Goal: Information Seeking & Learning: Check status

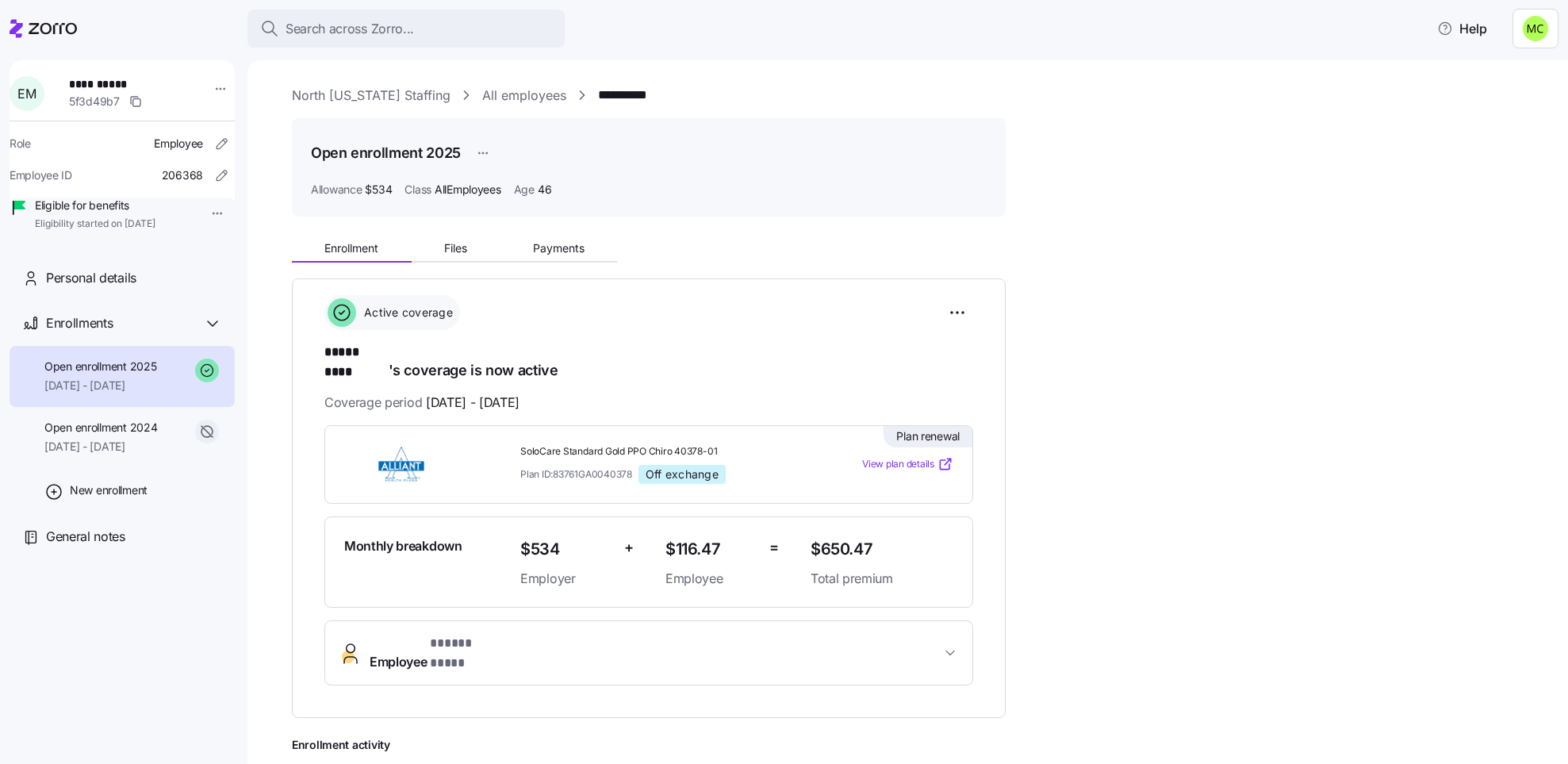
click at [343, 93] on link "North [US_STATE] Staffing" at bounding box center [370, 95] width 158 height 20
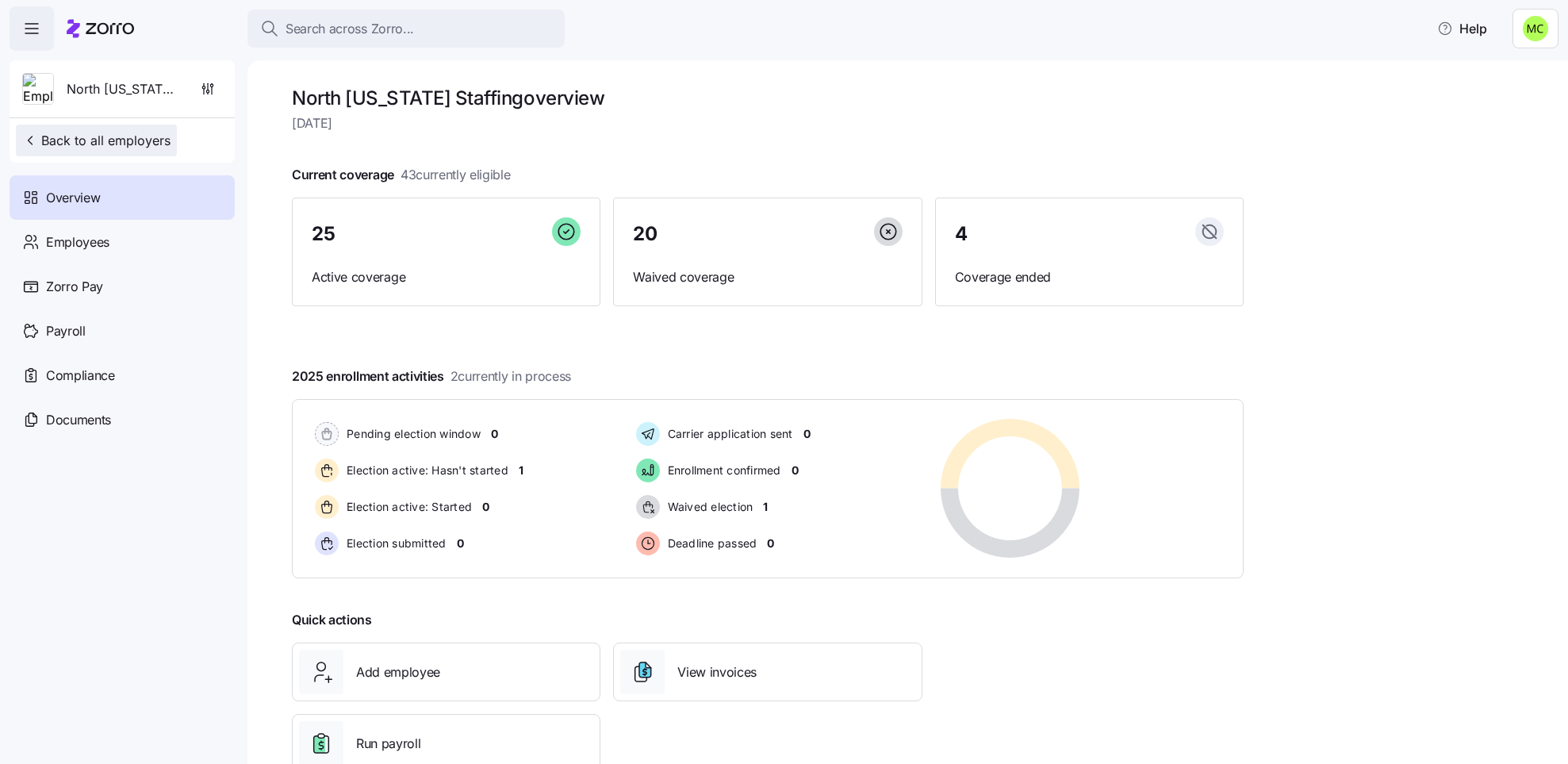
click at [138, 139] on span "Back to all employers" at bounding box center [96, 140] width 149 height 19
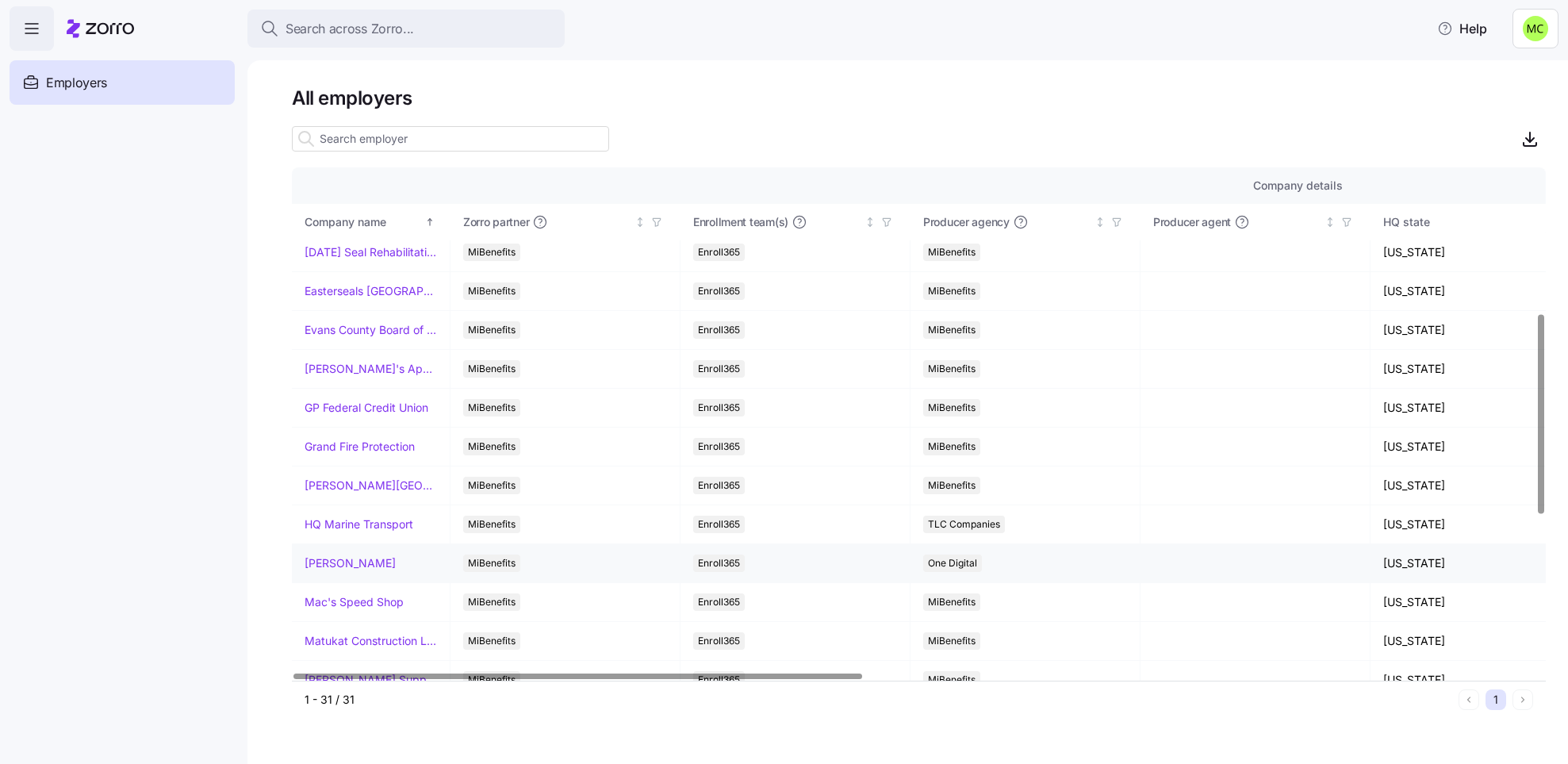
scroll to position [476, 0]
click at [353, 488] on link "Mac's Speed Shop" at bounding box center [354, 484] width 99 height 16
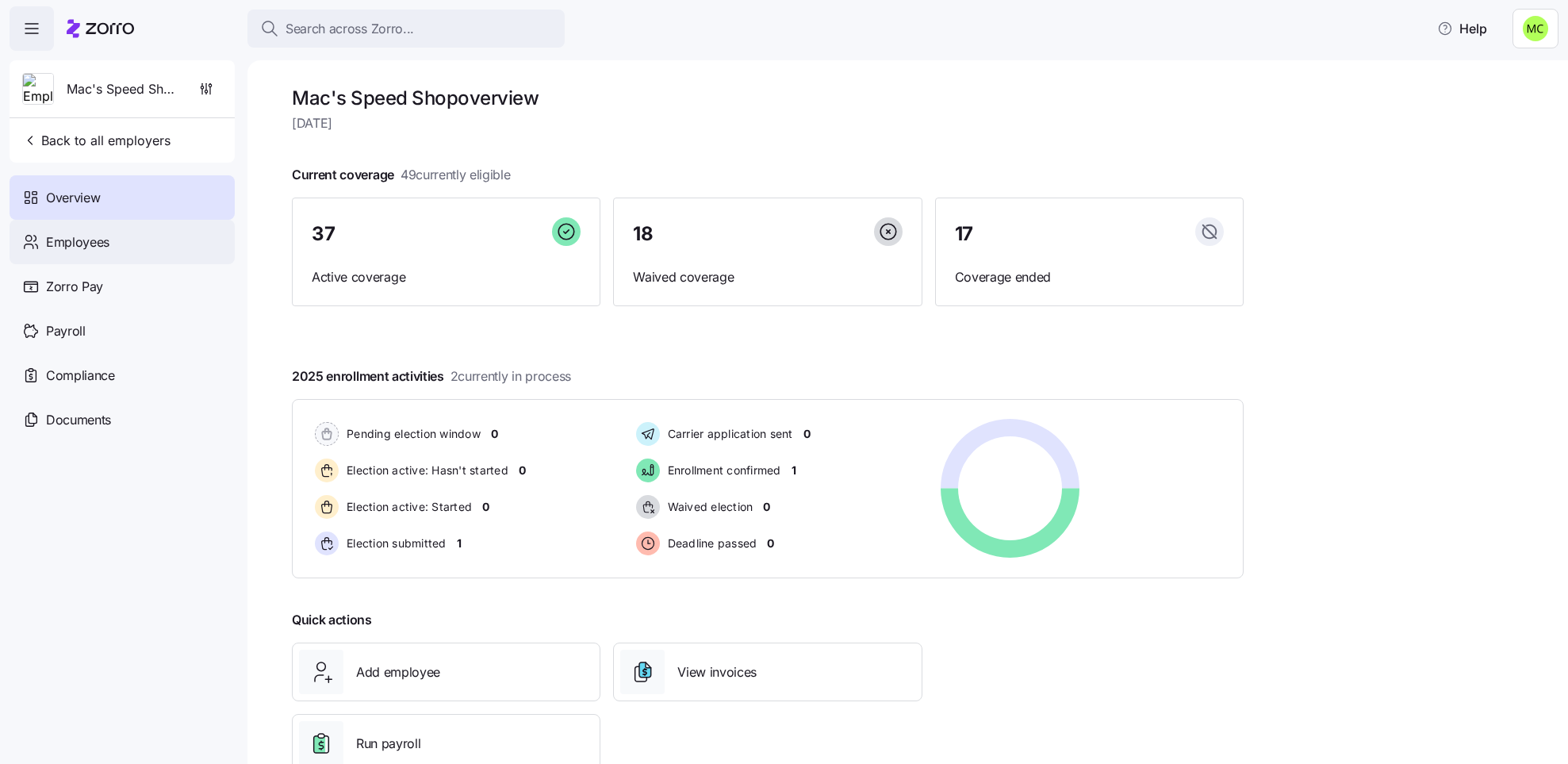
click at [98, 246] on span "Employees" at bounding box center [78, 242] width 63 height 20
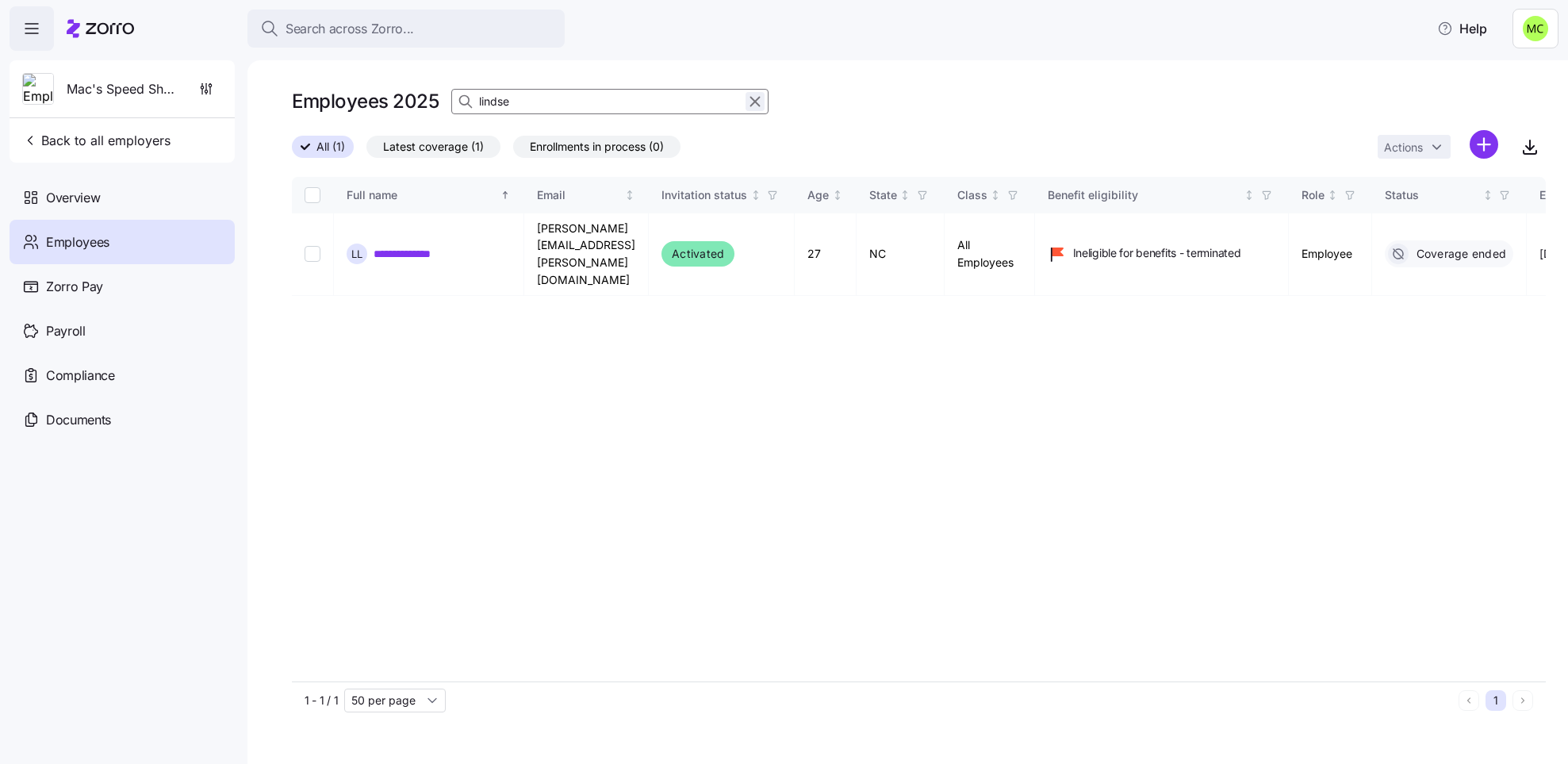
click at [752, 98] on icon "button" at bounding box center [756, 102] width 9 height 9
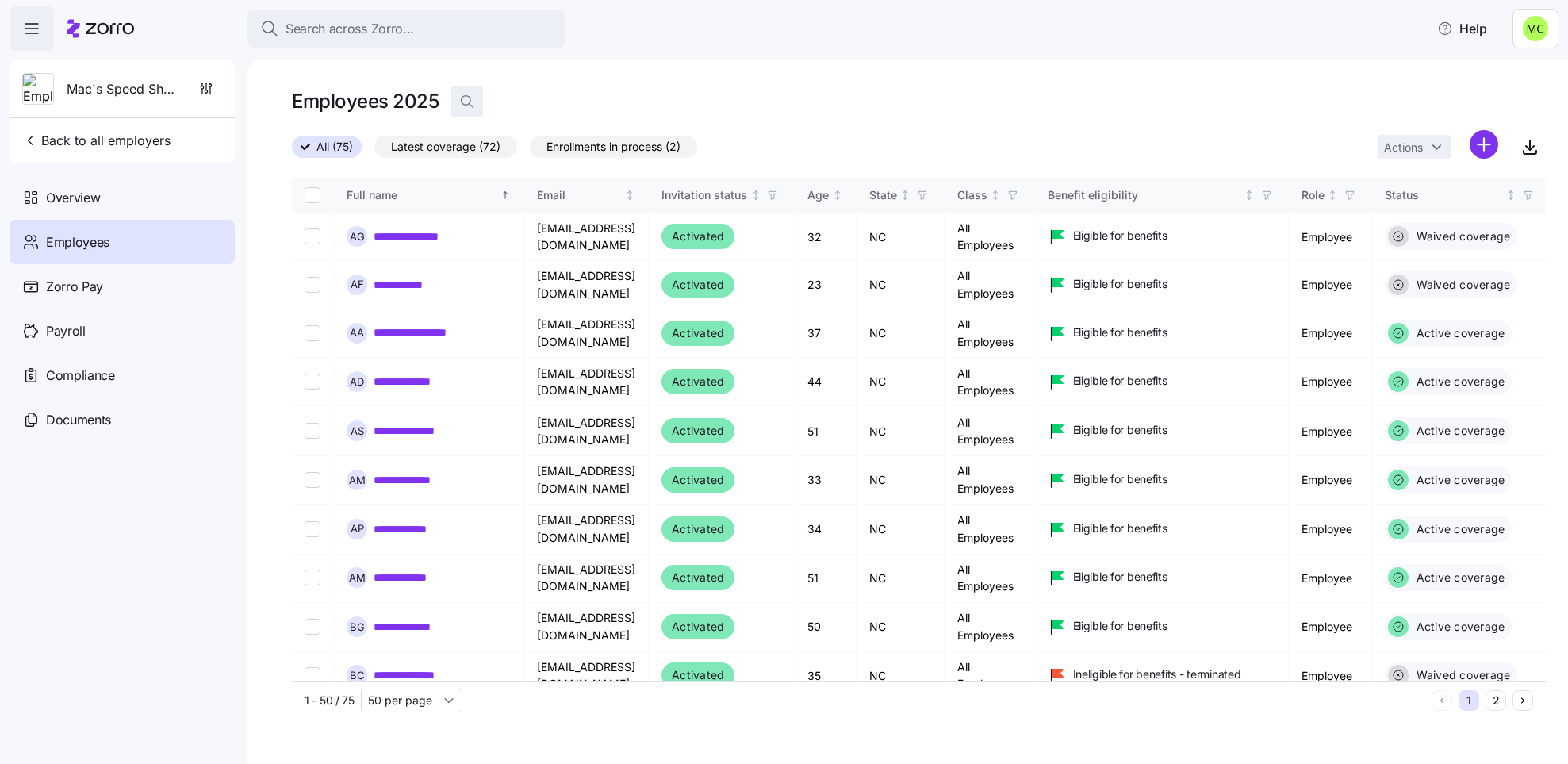
click at [459, 102] on icon "button" at bounding box center [467, 102] width 16 height 16
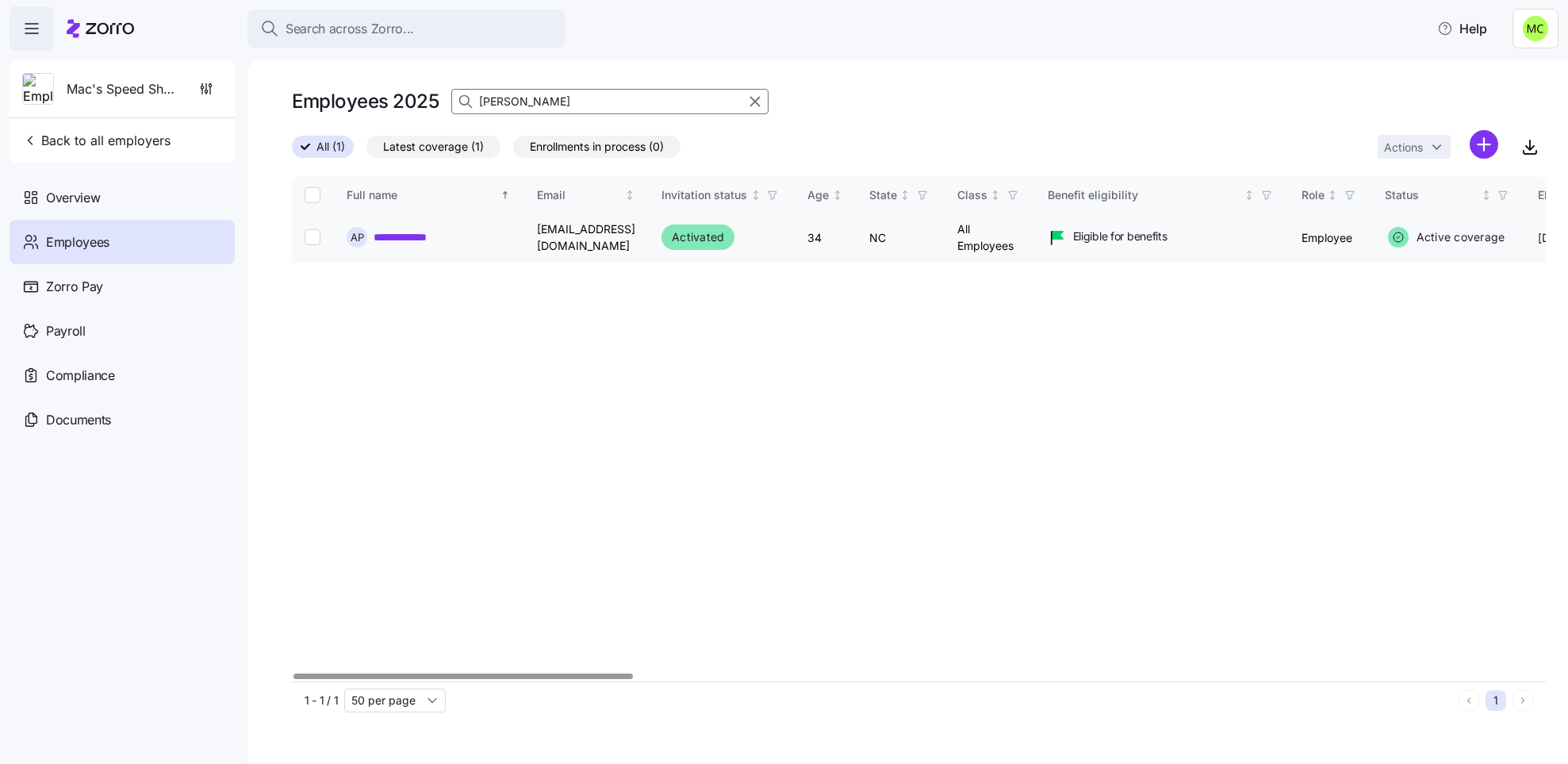
type input "[PERSON_NAME]"
click at [409, 239] on link "**********" at bounding box center [411, 237] width 76 height 16
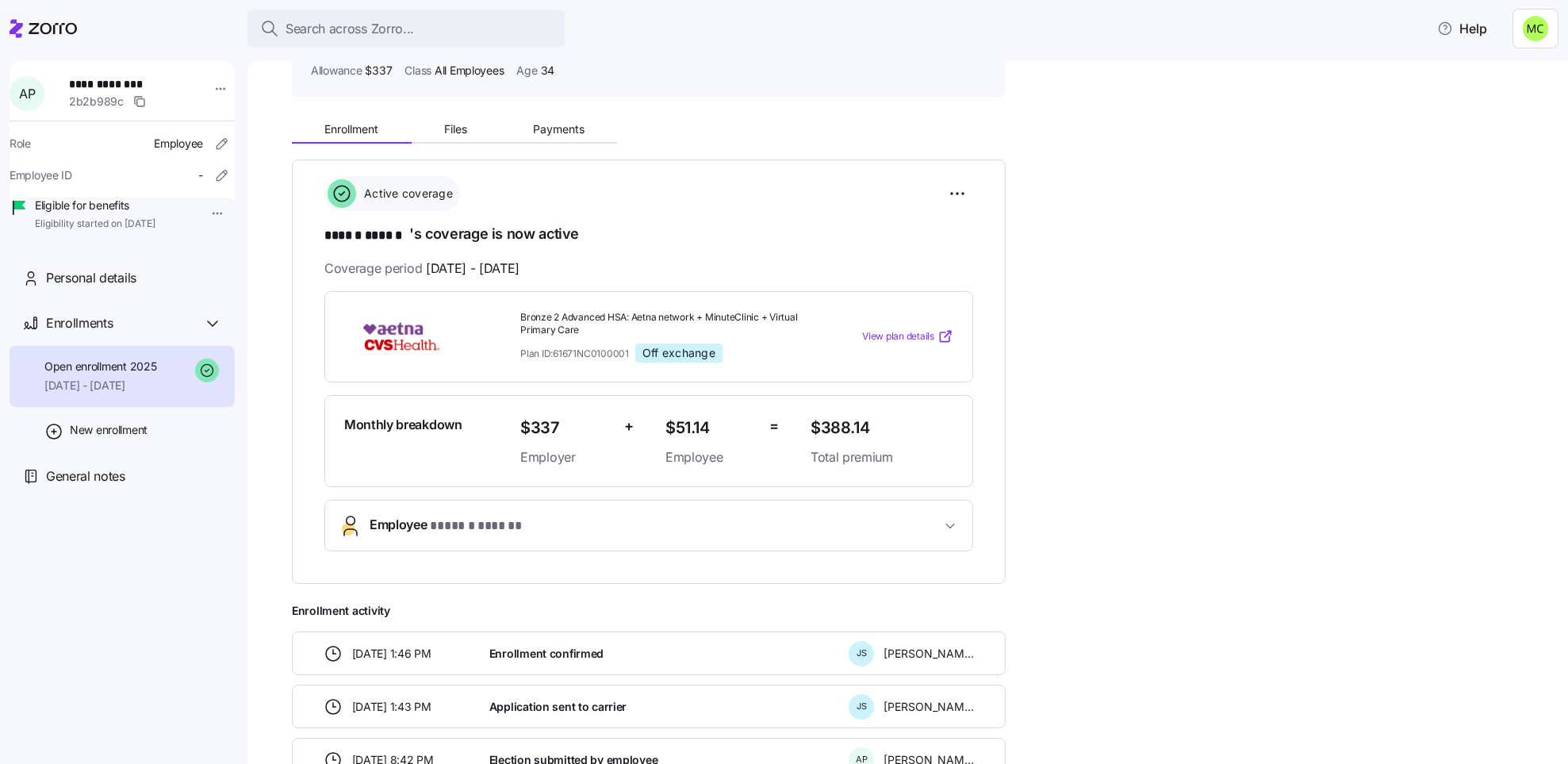
scroll to position [236, 0]
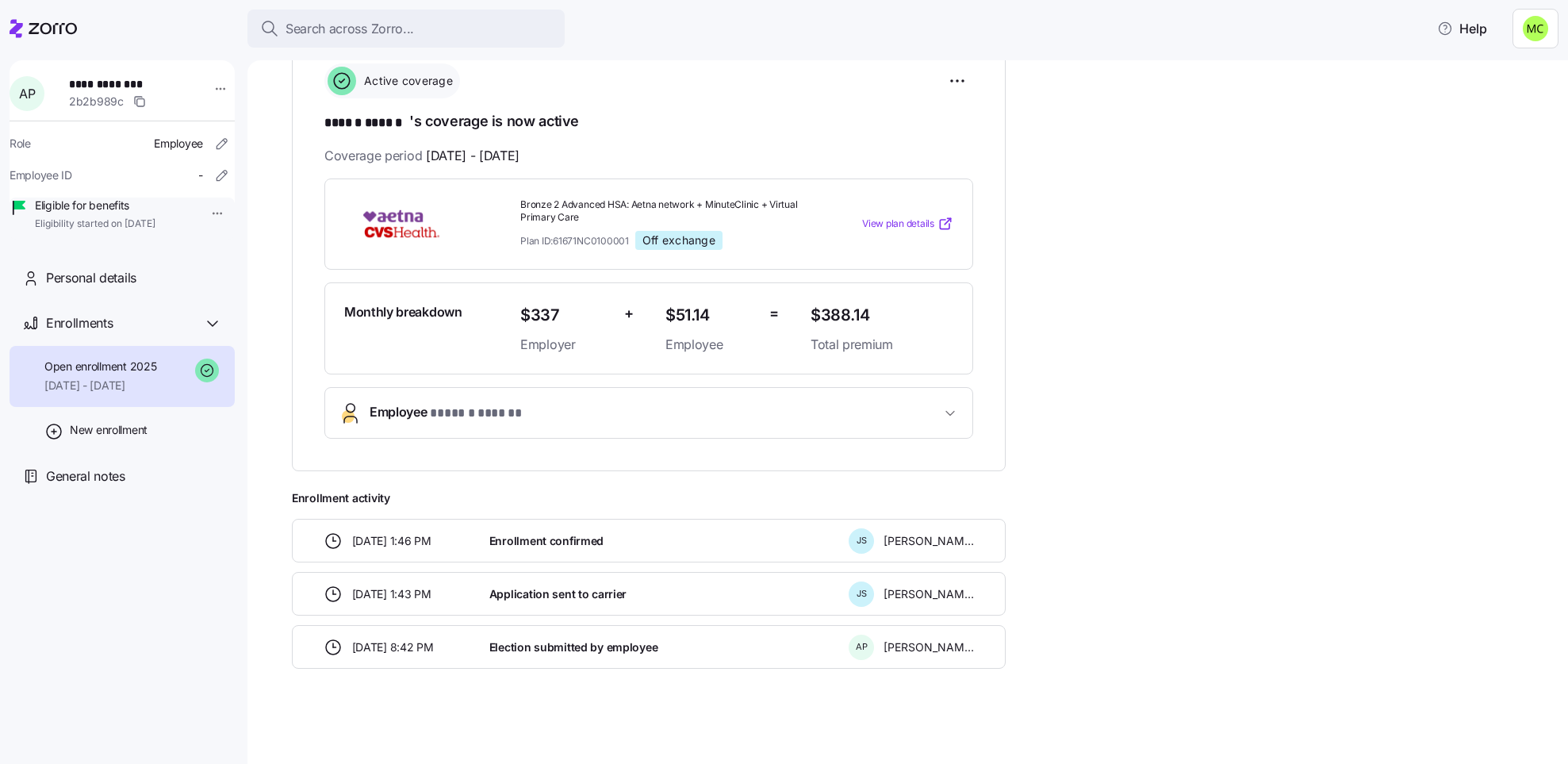
click at [474, 415] on span "* ****** ****** *" at bounding box center [475, 414] width 91 height 20
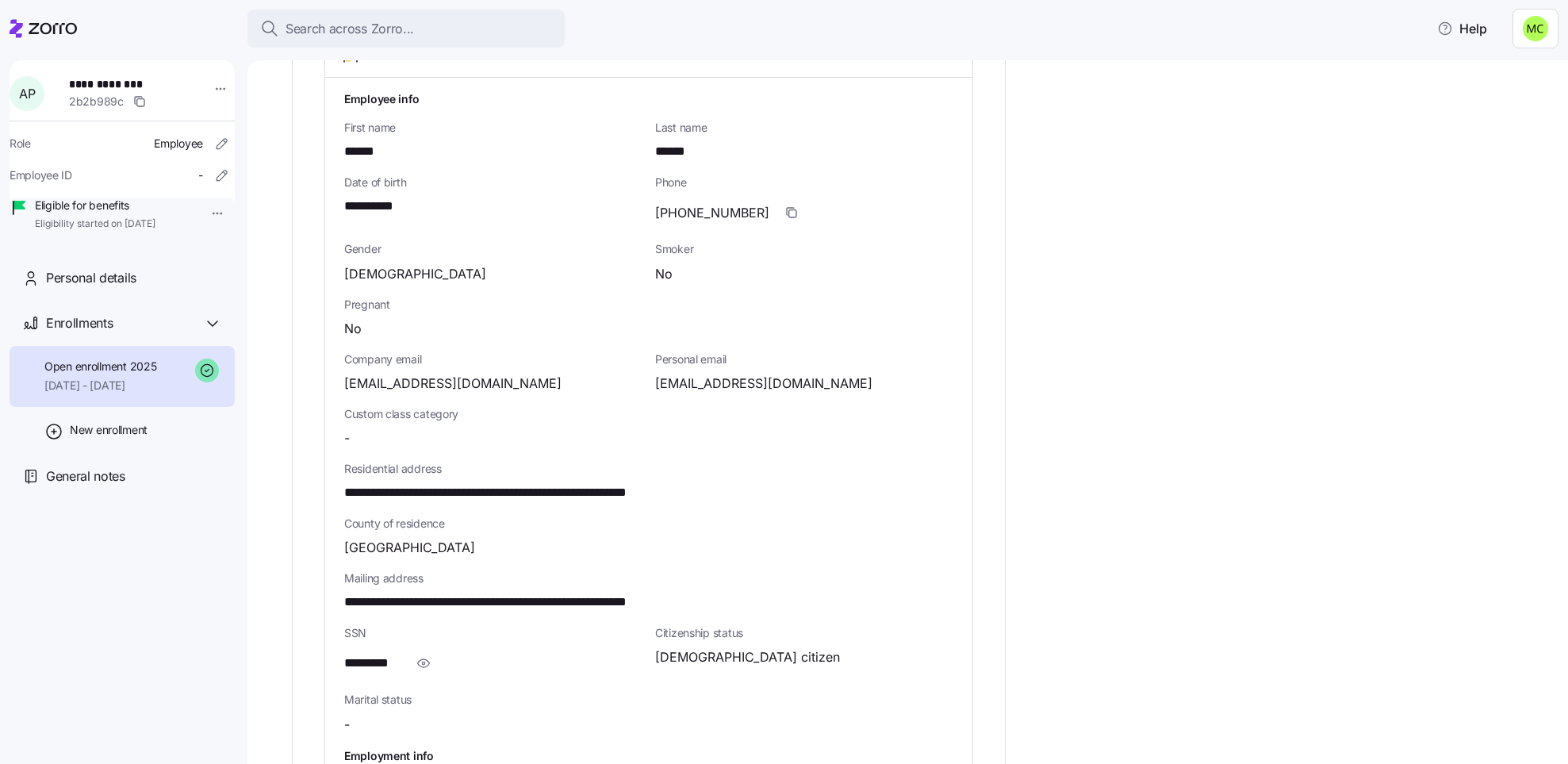
scroll to position [712, 0]
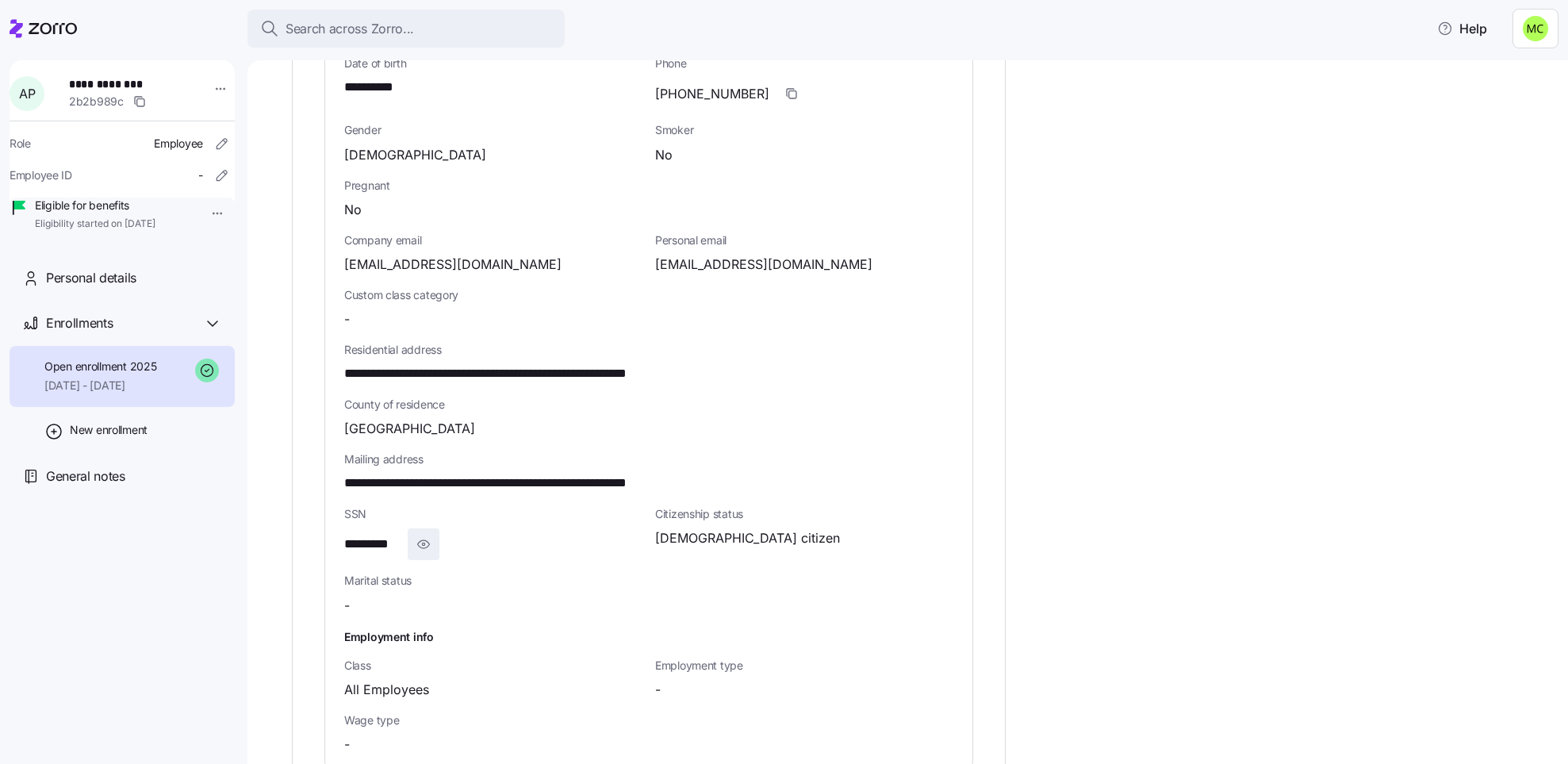
click at [424, 541] on icon "button" at bounding box center [424, 544] width 16 height 19
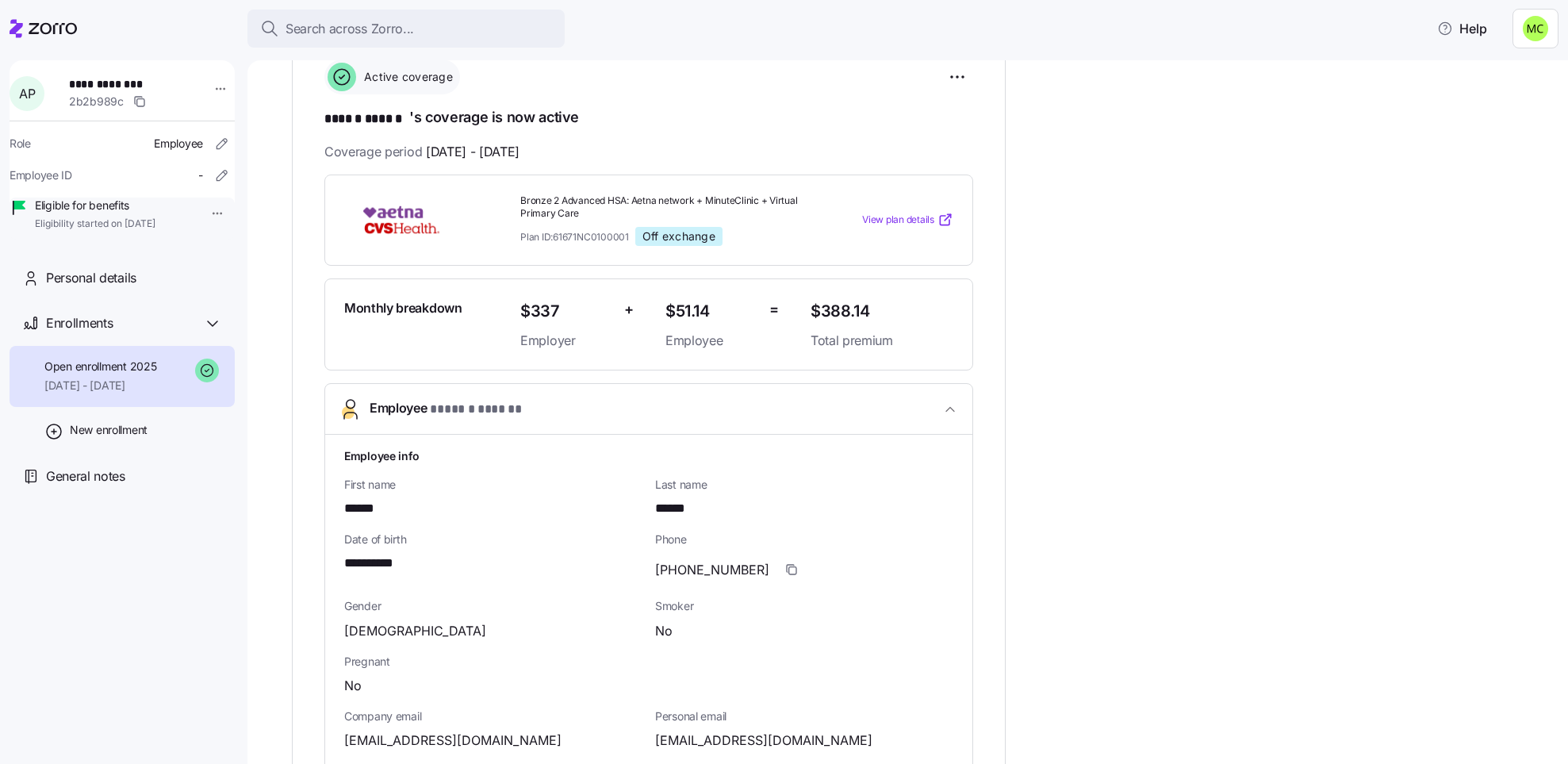
scroll to position [117, 0]
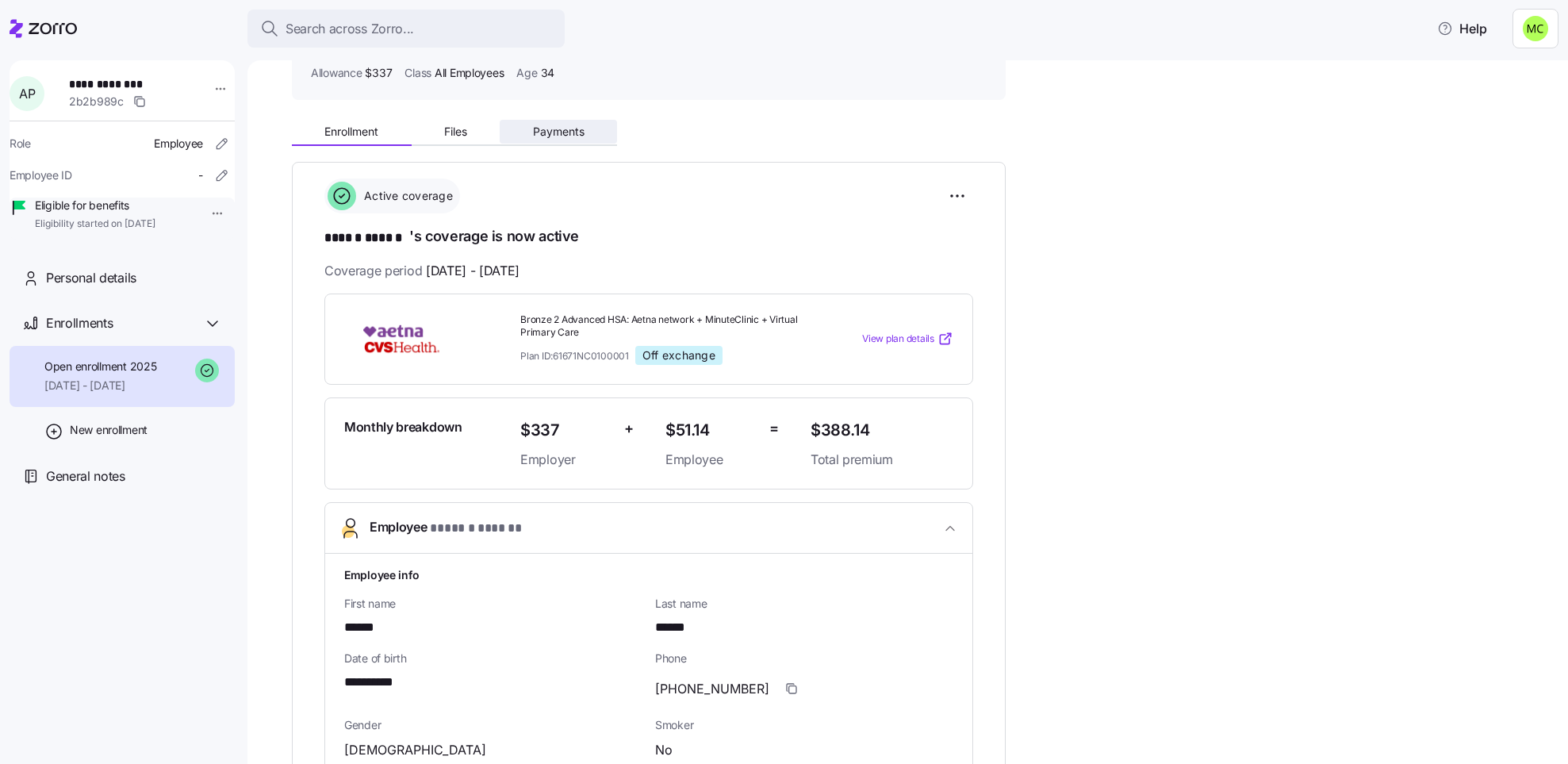
click at [565, 136] on span "Payments" at bounding box center [558, 132] width 51 height 11
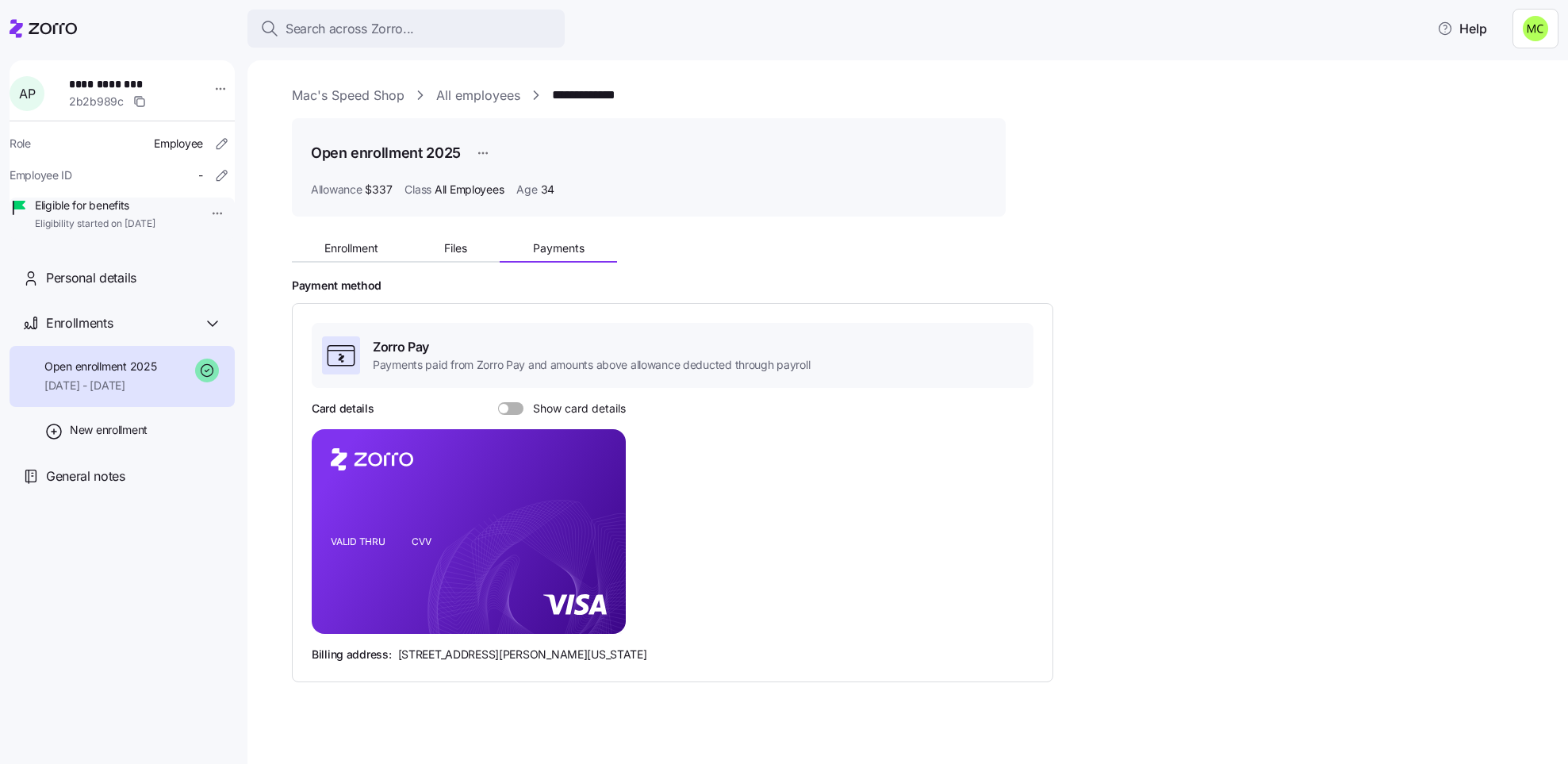
click at [518, 408] on span at bounding box center [517, 409] width 16 height 13
click at [498, 402] on input "Show card details" at bounding box center [498, 402] width 0 height 0
click at [424, 19] on div "Search across Zorro..." at bounding box center [405, 28] width 292 height 20
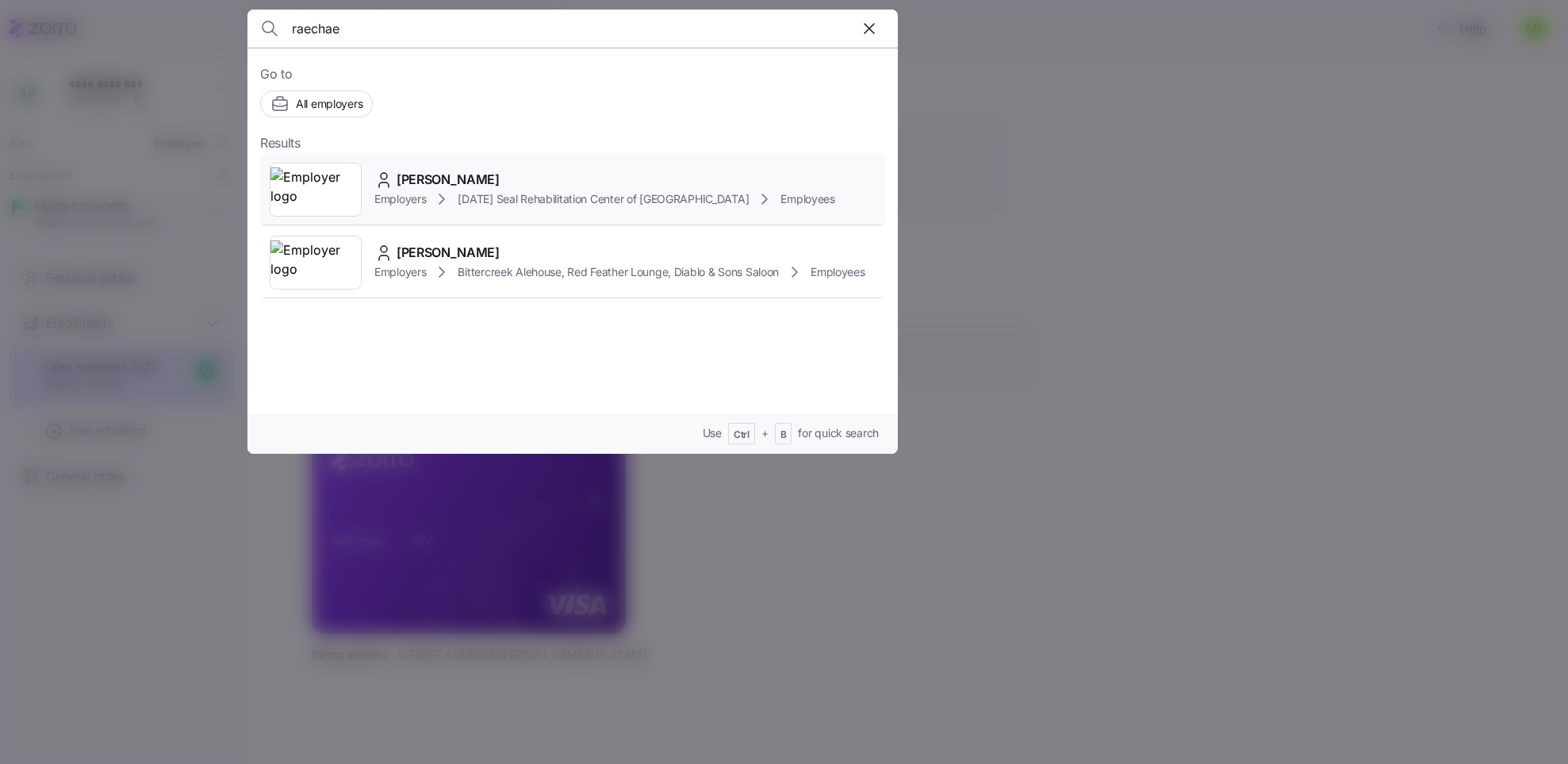
type input "raechae"
click at [476, 200] on span "[DATE] Seal Rehabilitation Center of [GEOGRAPHIC_DATA]" at bounding box center [603, 199] width 291 height 16
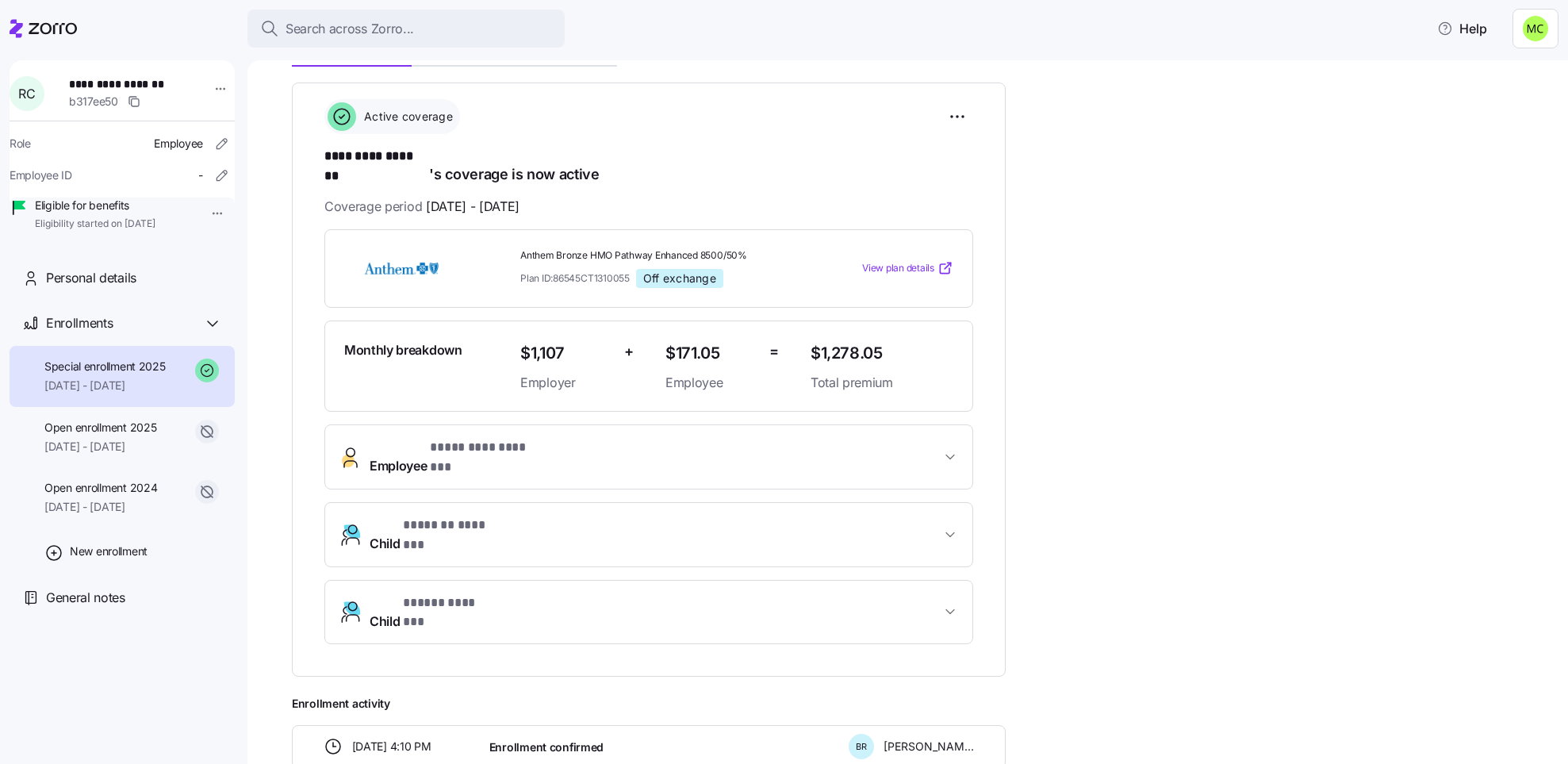
scroll to position [238, 0]
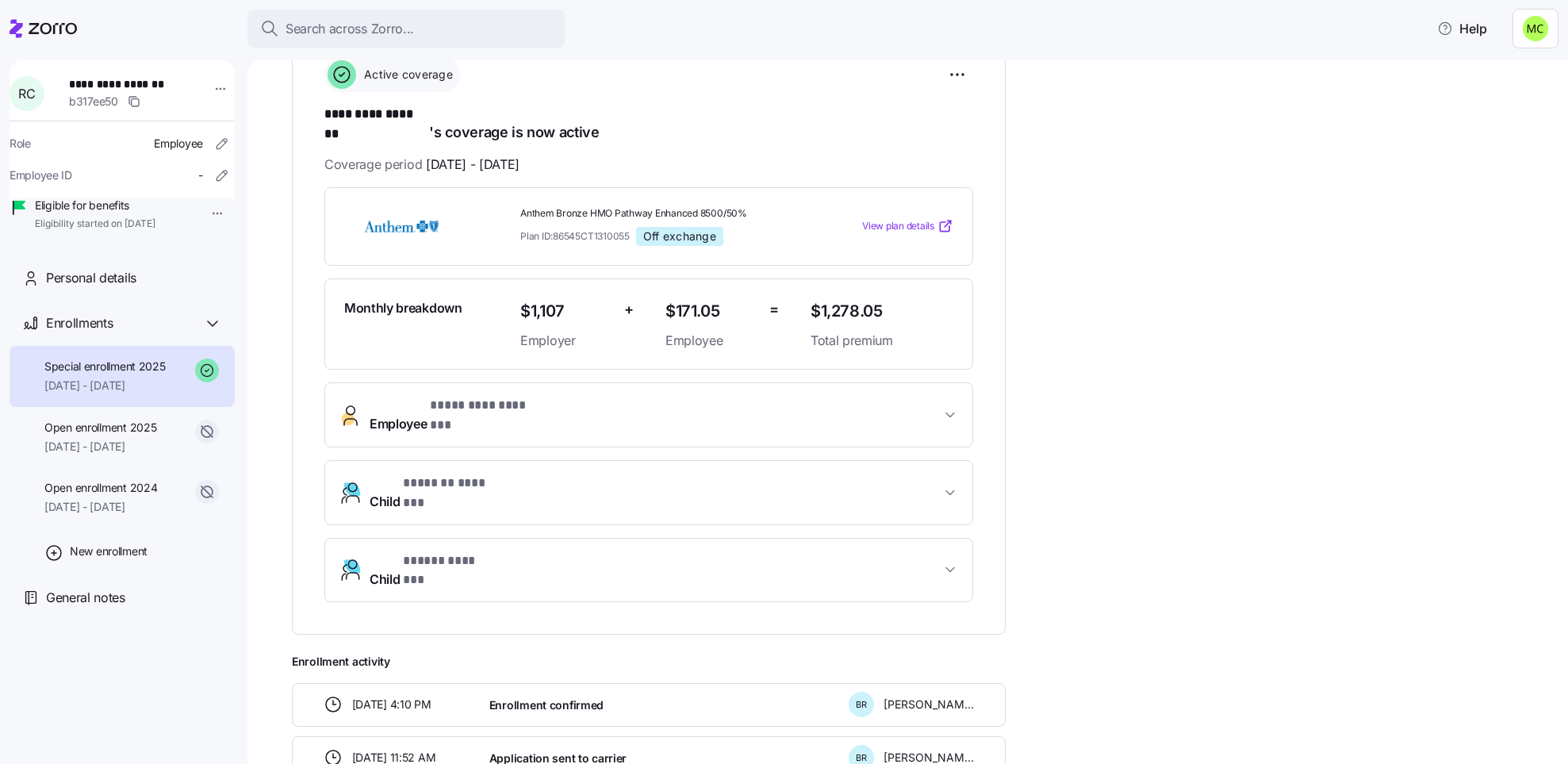
click at [533, 396] on span "* ********* ******* *" at bounding box center [485, 406] width 111 height 20
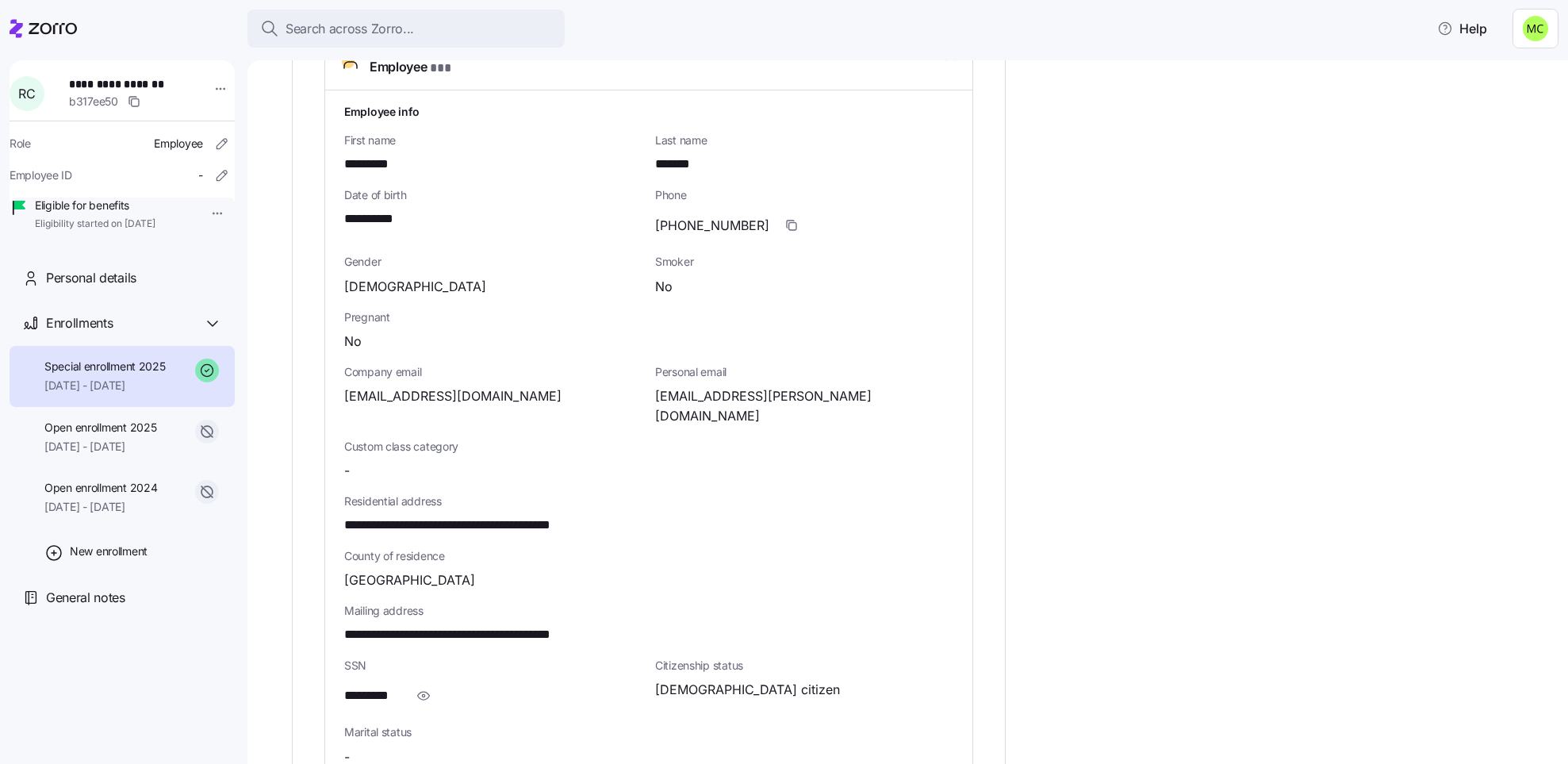
scroll to position [714, 0]
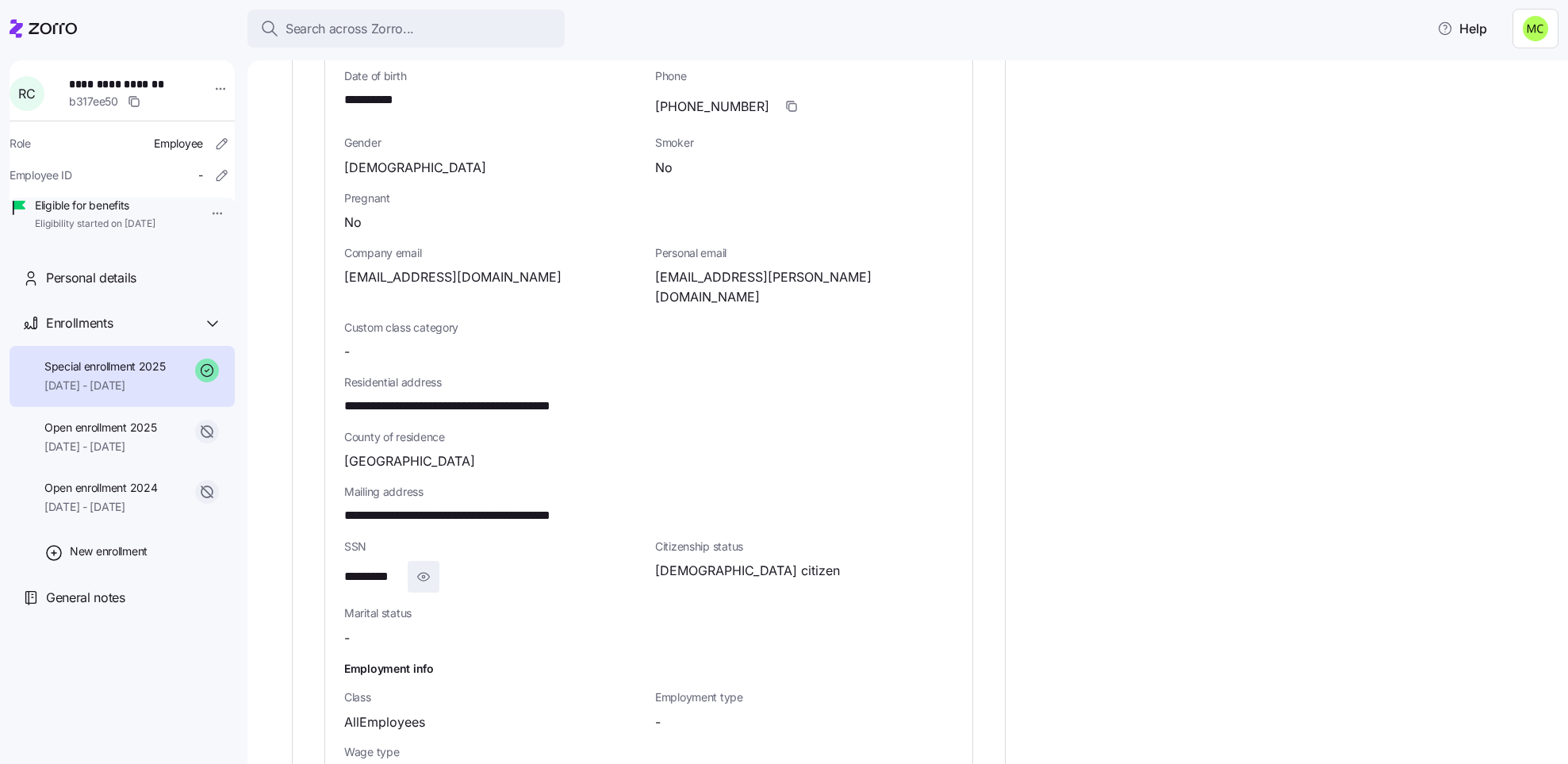
click at [427, 567] on icon "button" at bounding box center [424, 576] width 16 height 19
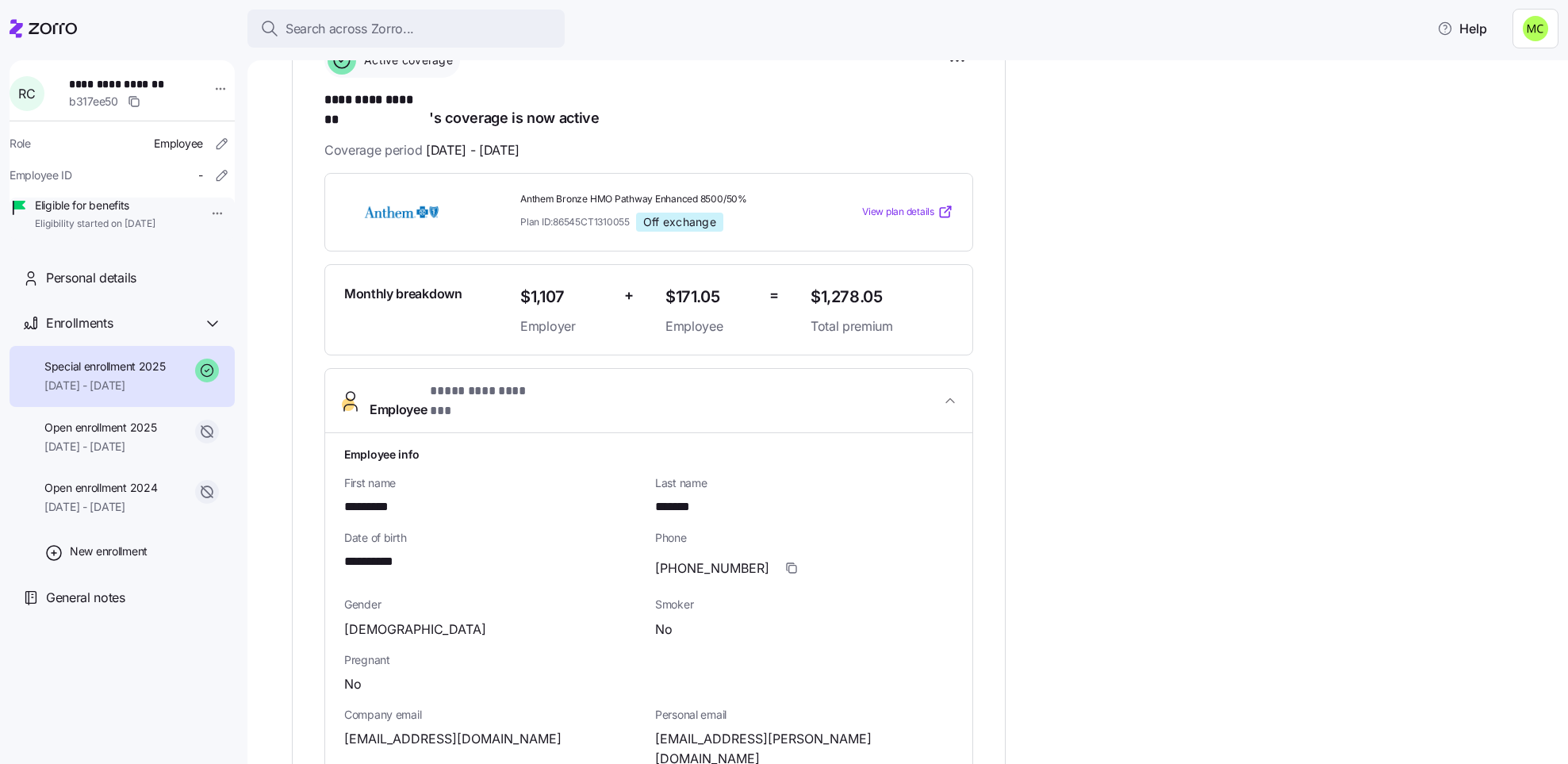
scroll to position [211, 0]
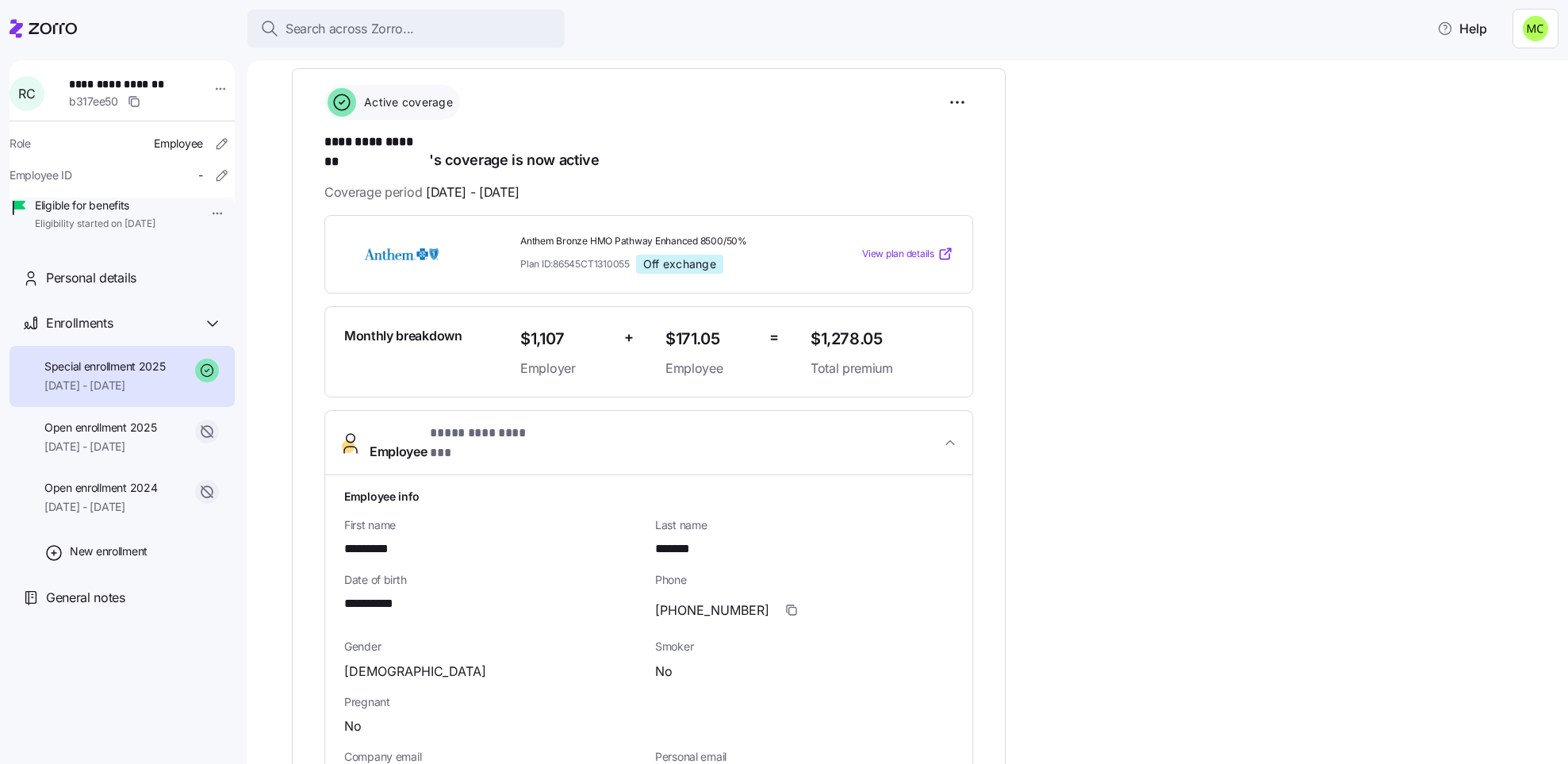
click at [881, 326] on span "$1,278.05" at bounding box center [882, 339] width 143 height 26
